Goal: Communication & Community: Connect with others

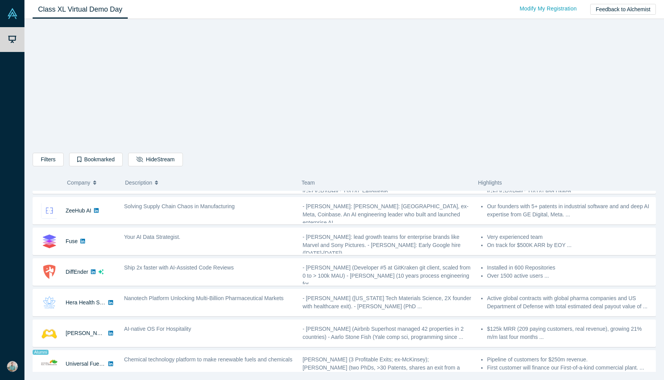
scroll to position [303, 0]
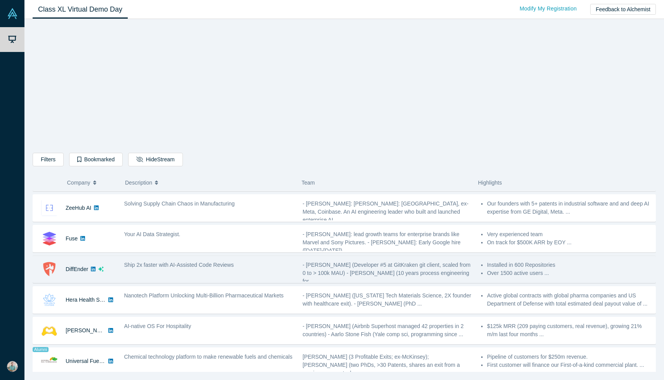
click at [93, 268] on icon at bounding box center [93, 269] width 5 height 5
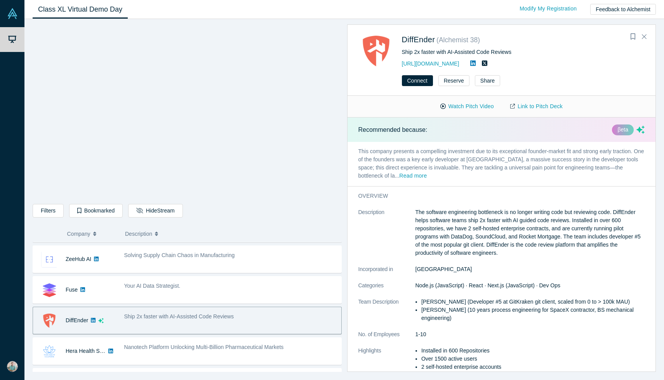
scroll to position [54, 0]
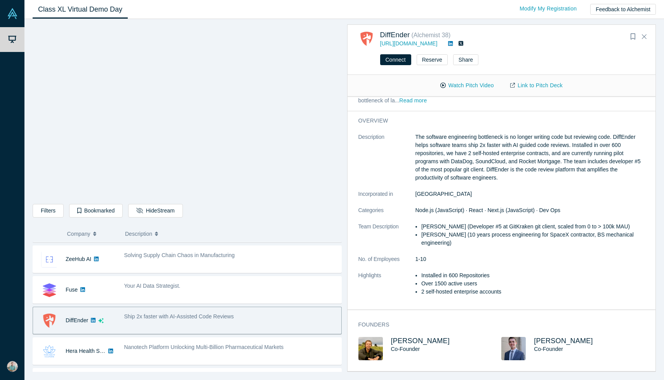
click at [370, 347] on img at bounding box center [370, 348] width 24 height 23
click at [405, 341] on span "[PERSON_NAME]" at bounding box center [420, 341] width 59 height 8
click at [548, 342] on span "[PERSON_NAME]" at bounding box center [563, 341] width 59 height 8
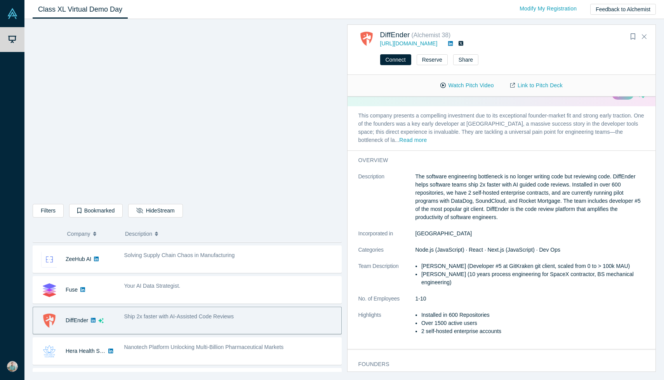
scroll to position [0, 0]
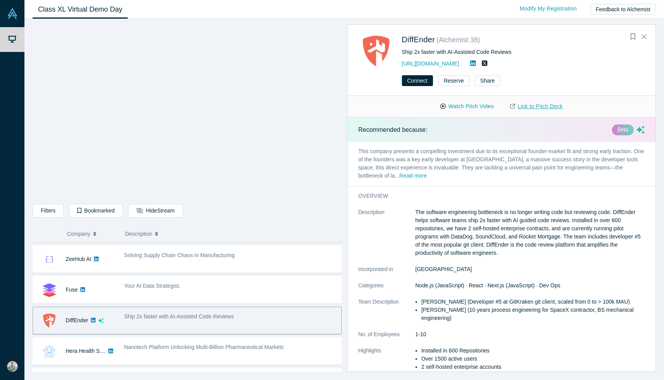
click at [537, 103] on link "Link to Pitch Deck" at bounding box center [536, 107] width 69 height 14
click at [399, 176] on button "Read more" at bounding box center [413, 176] width 28 height 9
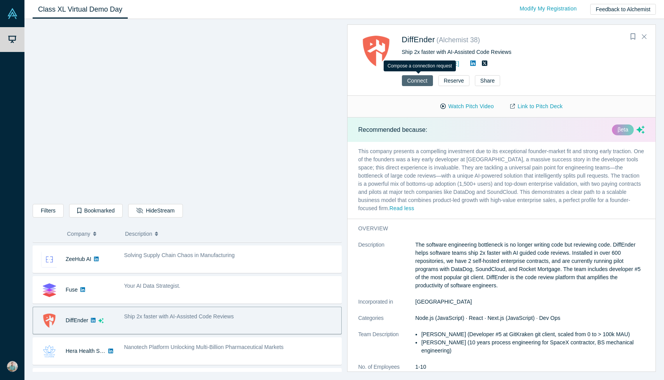
click at [422, 81] on button "Connect" at bounding box center [417, 80] width 31 height 11
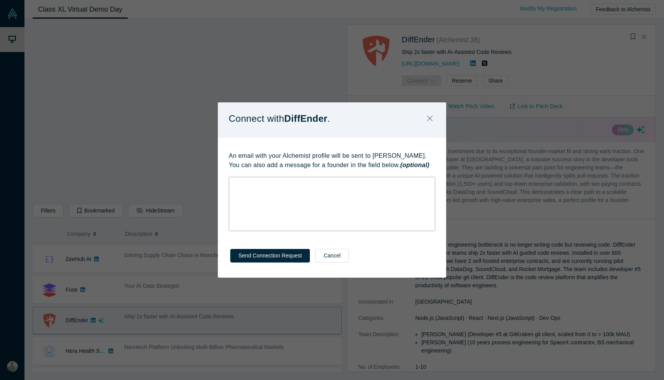
click at [292, 192] on div "rdw-wrapper" at bounding box center [332, 204] width 207 height 54
paste div "rdw-editor"
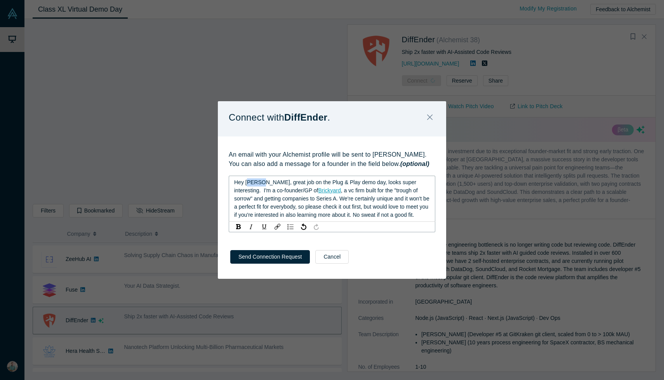
drag, startPoint x: 260, startPoint y: 182, endPoint x: 246, endPoint y: 182, distance: 14.0
click at [246, 182] on span "Hey [PERSON_NAME], great job on the Plug & Play demo day, looks super interesti…" at bounding box center [326, 186] width 184 height 14
drag, startPoint x: 326, startPoint y: 182, endPoint x: 306, endPoint y: 182, distance: 19.8
click at [306, 182] on span "Hey [PERSON_NAME], great job on the Plug & Play demo day, looks super interesti…" at bounding box center [326, 186] width 184 height 14
drag, startPoint x: 352, startPoint y: 181, endPoint x: 300, endPoint y: 182, distance: 51.3
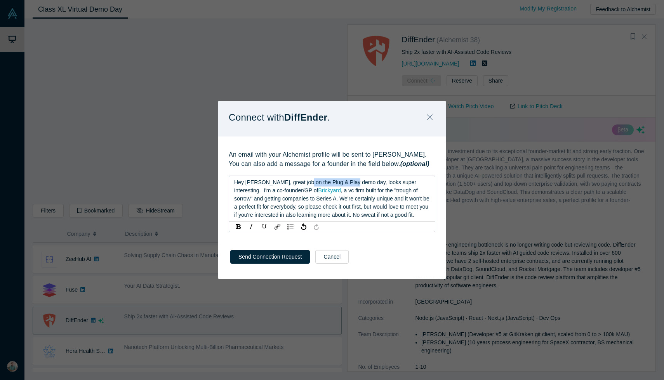
click at [301, 182] on span "Hey [PERSON_NAME], great job on the Plug & Play demo day, looks super interesti…" at bounding box center [326, 186] width 184 height 14
click at [407, 216] on div "Hey [PERSON_NAME], great job on the Alchemist pitch, looks super interesting. I…" at bounding box center [332, 199] width 196 height 41
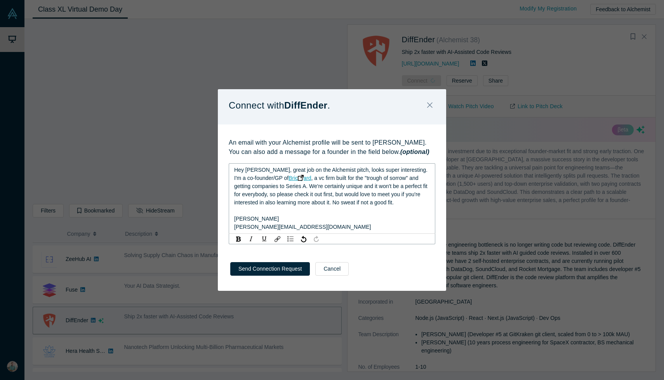
click at [288, 179] on span "Brickyard" at bounding box center [299, 178] width 23 height 6
click at [408, 203] on div "Hey [PERSON_NAME], great job on the Alchemist pitch, looks super interesting. I…" at bounding box center [332, 198] width 196 height 65
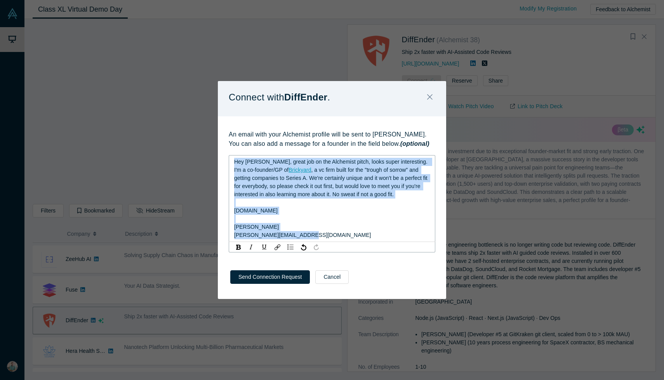
drag, startPoint x: 291, startPoint y: 236, endPoint x: 231, endPoint y: 158, distance: 98.4
click at [231, 158] on div "Hey [PERSON_NAME], great job on the Alchemist pitch, looks super interesting. I…" at bounding box center [332, 198] width 207 height 87
copy div "Hey [PERSON_NAME], great job on the Alchemist pitch, looks super interesting. I…"
click at [358, 191] on div "Hey [PERSON_NAME], great job on the Alchemist pitch, looks super interesting. I…" at bounding box center [332, 178] width 196 height 41
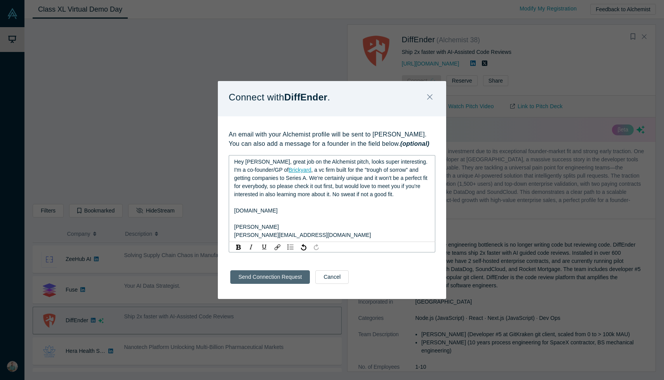
click at [276, 280] on div "Send Connection Request Cancel" at bounding box center [332, 280] width 228 height 38
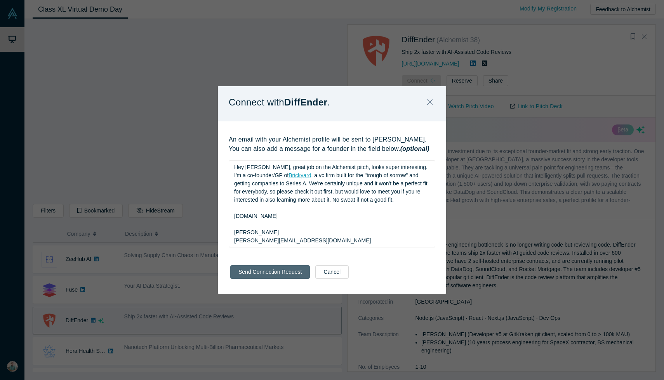
click at [246, 272] on button "Send Connection Request" at bounding box center [270, 273] width 80 height 14
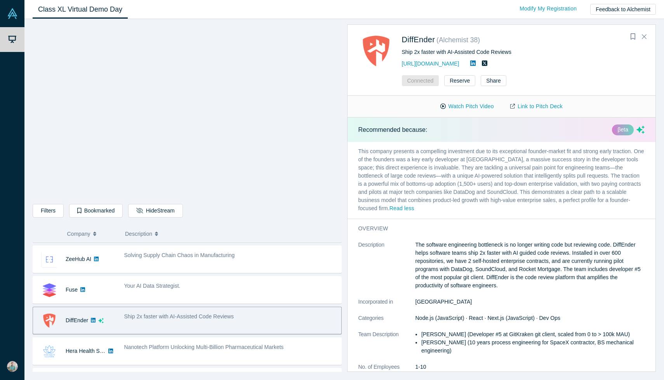
scroll to position [388, 0]
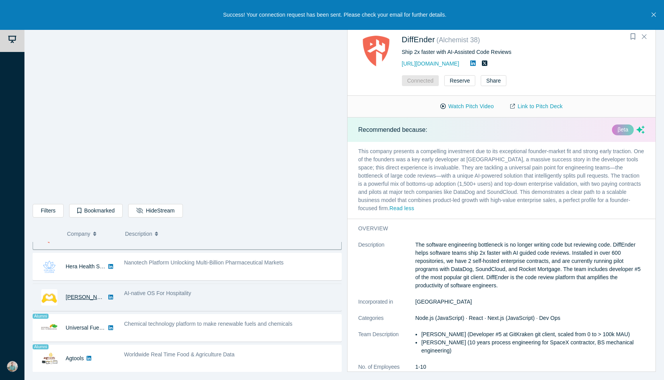
click at [75, 297] on link "[PERSON_NAME] AI" at bounding box center [91, 297] width 51 height 6
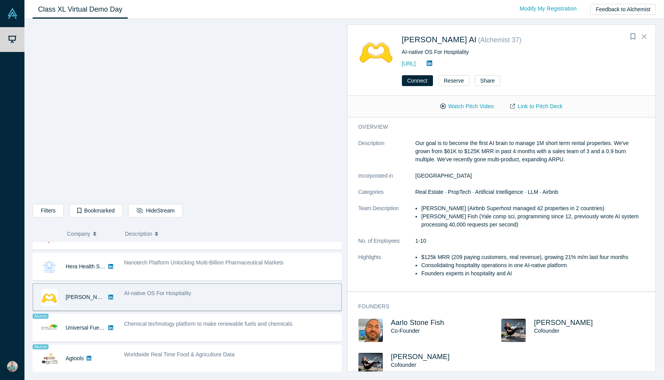
click at [159, 295] on span "AI-native OS For Hospitality" at bounding box center [157, 293] width 67 height 6
click at [145, 295] on span "AI-native OS For Hospitality" at bounding box center [157, 293] width 67 height 6
click at [50, 296] on img at bounding box center [49, 298] width 16 height 16
click at [78, 294] on div "[PERSON_NAME] AI" at bounding box center [86, 297] width 40 height 27
click at [178, 306] on div "AI-native OS For Hospitality" at bounding box center [230, 297] width 221 height 24
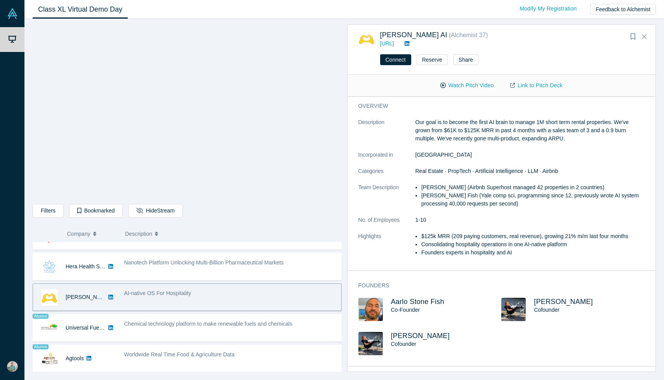
scroll to position [0, 0]
click at [416, 335] on span "[PERSON_NAME]" at bounding box center [420, 336] width 59 height 8
click at [421, 302] on span "Aarlo Stone Fish" at bounding box center [417, 302] width 53 height 8
click at [533, 87] on link "Link to Pitch Deck" at bounding box center [536, 86] width 69 height 14
click at [403, 64] on button "Connect" at bounding box center [395, 59] width 31 height 11
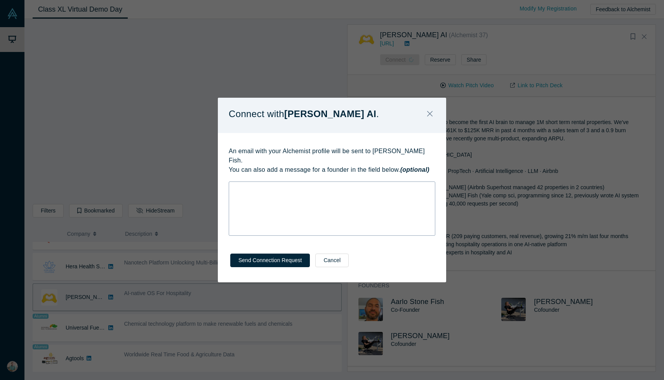
click at [309, 200] on div "rdw-wrapper" at bounding box center [332, 209] width 207 height 54
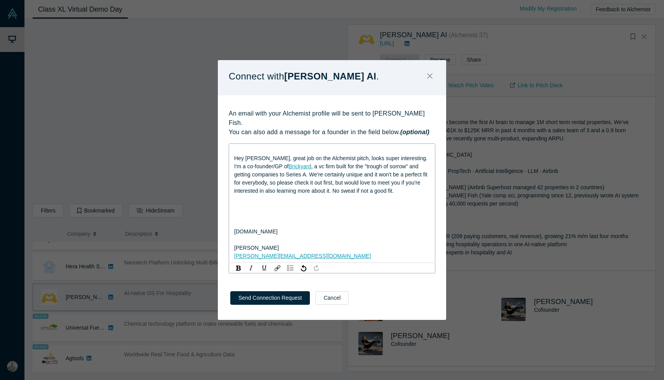
click at [256, 214] on div "rdw-editor" at bounding box center [332, 216] width 196 height 8
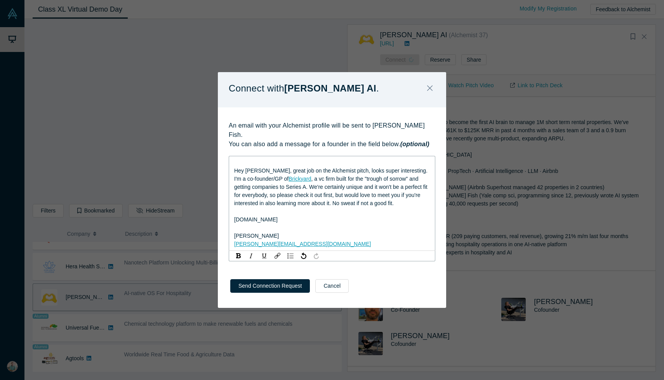
click at [234, 168] on span "Hey [PERSON_NAME], great job on the Alchemist pitch, looks super interesting. I…" at bounding box center [332, 175] width 196 height 14
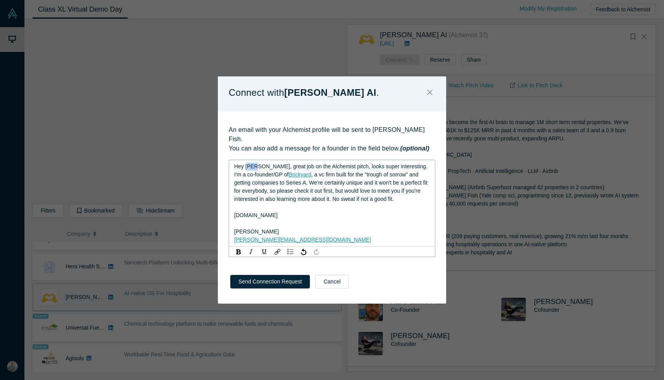
drag, startPoint x: 254, startPoint y: 162, endPoint x: 249, endPoint y: 162, distance: 5.0
click at [250, 163] on span "Hey [PERSON_NAME], great job on the Alchemist pitch, looks super interesting. I…" at bounding box center [332, 170] width 196 height 14
click at [377, 212] on div "[DOMAIN_NAME]" at bounding box center [332, 216] width 196 height 8
click at [316, 230] on div "[PERSON_NAME]" at bounding box center [332, 232] width 196 height 8
click at [262, 275] on button "Send Connection Request" at bounding box center [270, 282] width 80 height 14
